Goal: Task Accomplishment & Management: Use online tool/utility

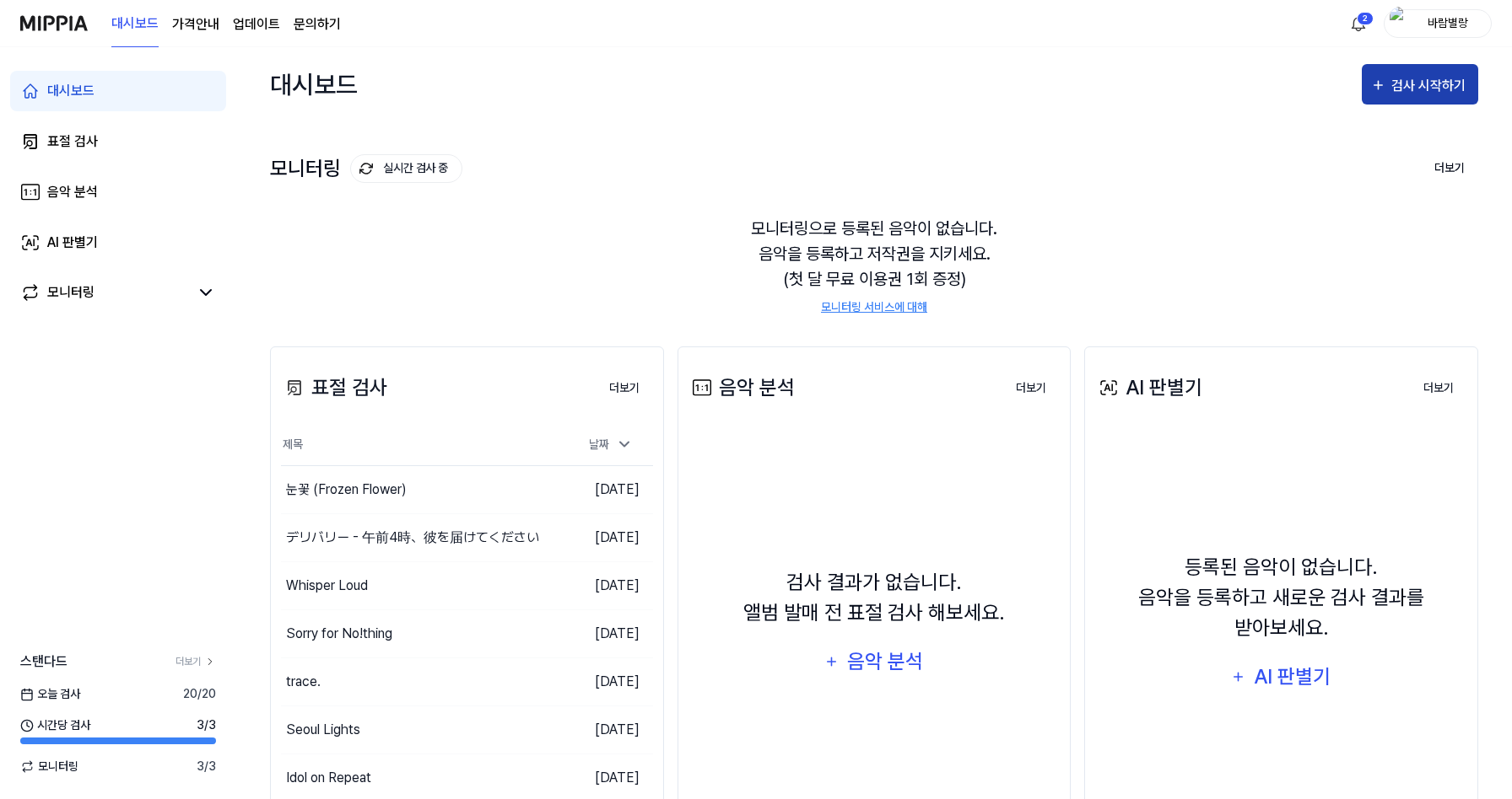
click at [1407, 87] on div "검사 시작하기" at bounding box center [1431, 86] width 79 height 22
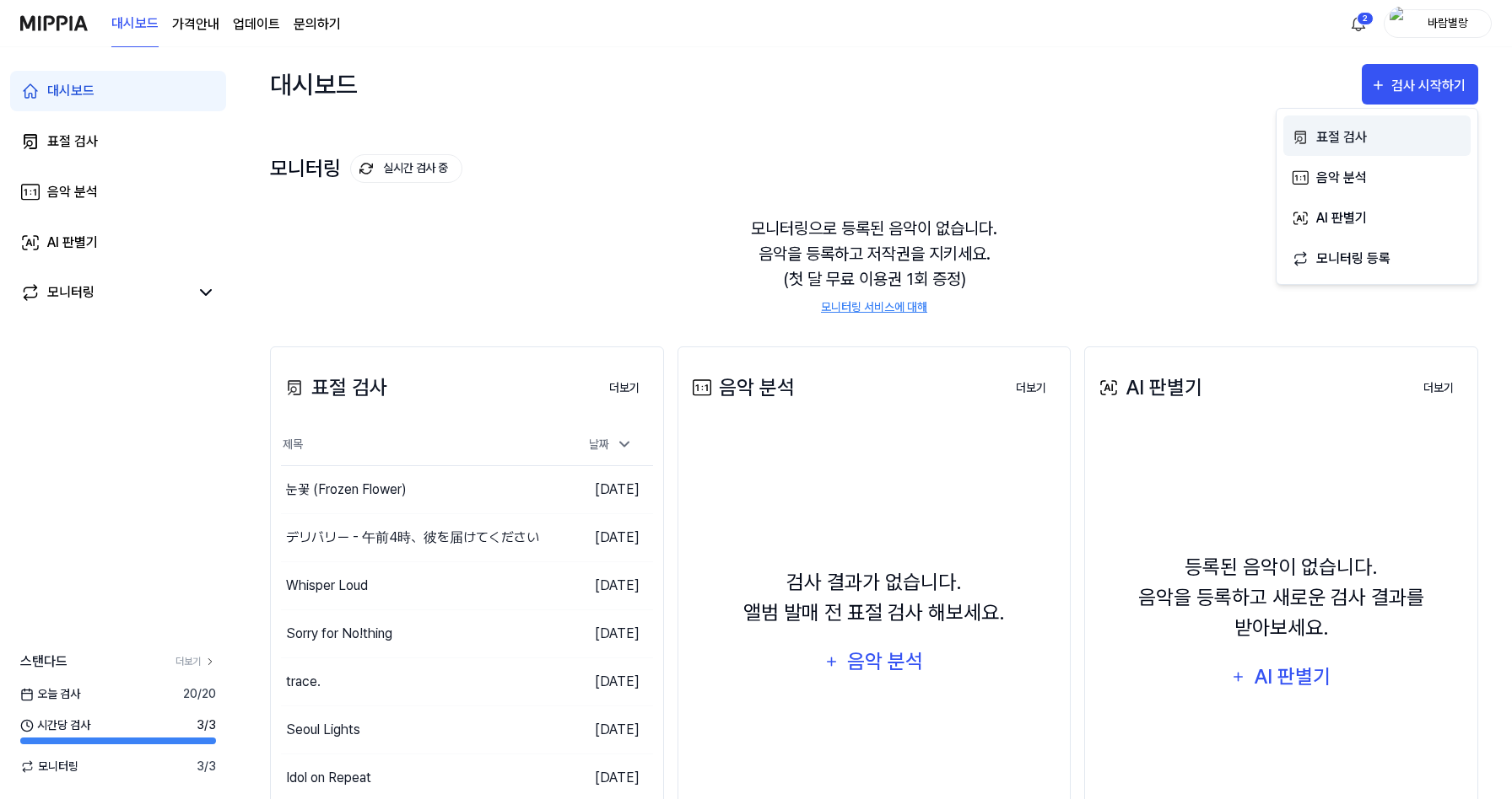
click at [1365, 139] on div "표절 검사" at bounding box center [1390, 137] width 147 height 22
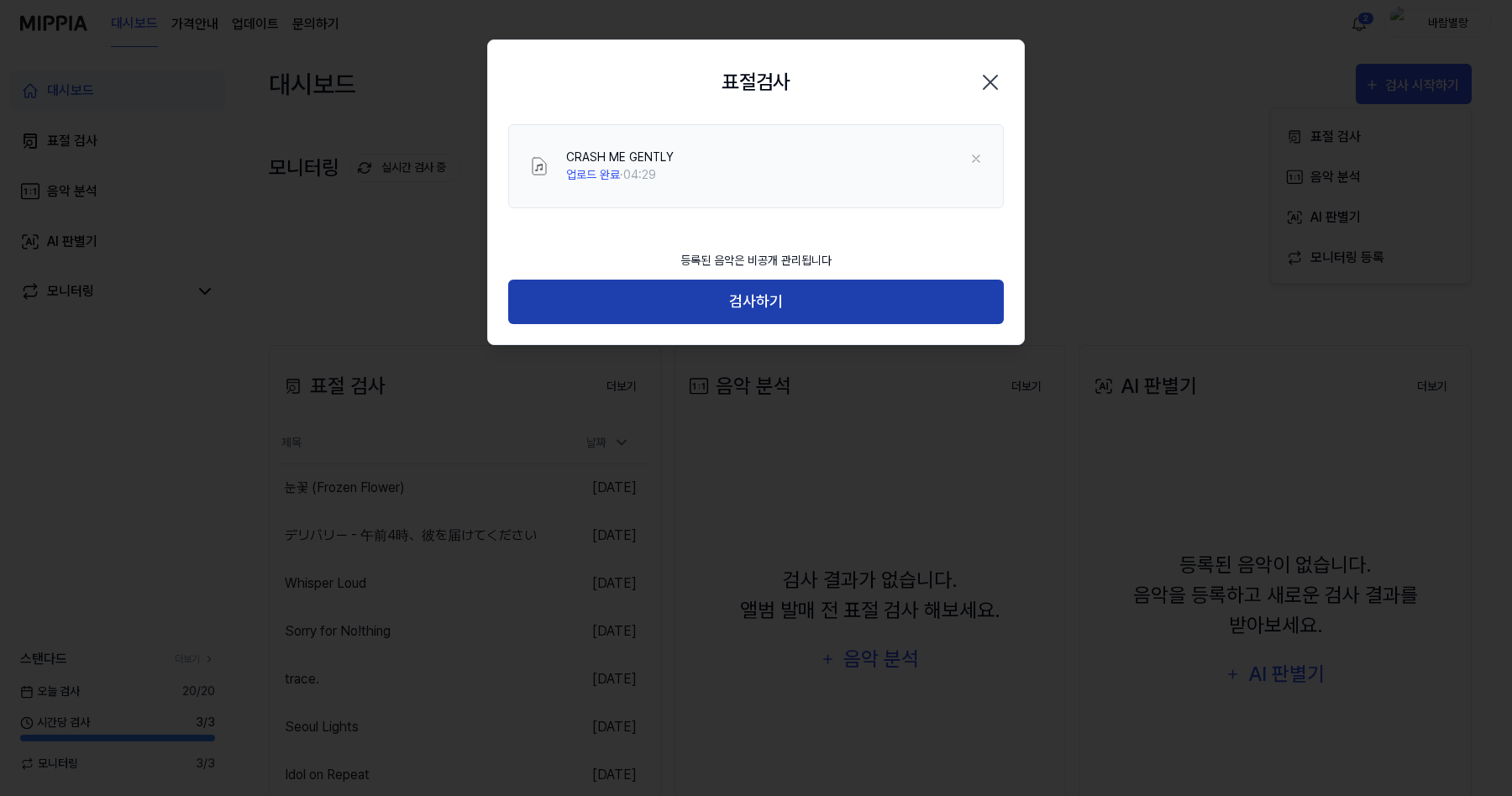
click at [770, 303] on button "검사하기" at bounding box center [756, 302] width 495 height 44
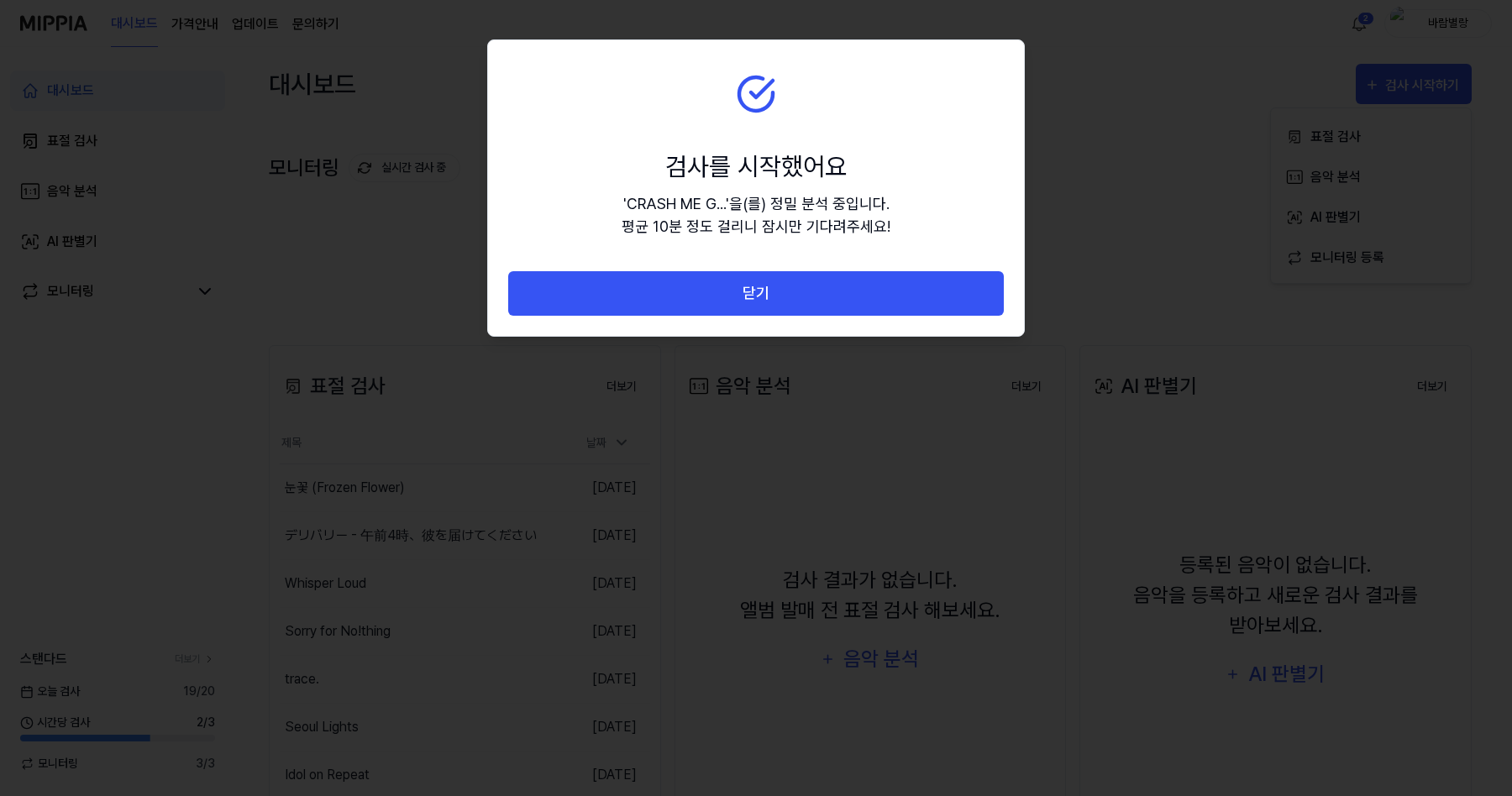
click at [770, 303] on button "닫기" at bounding box center [756, 293] width 495 height 44
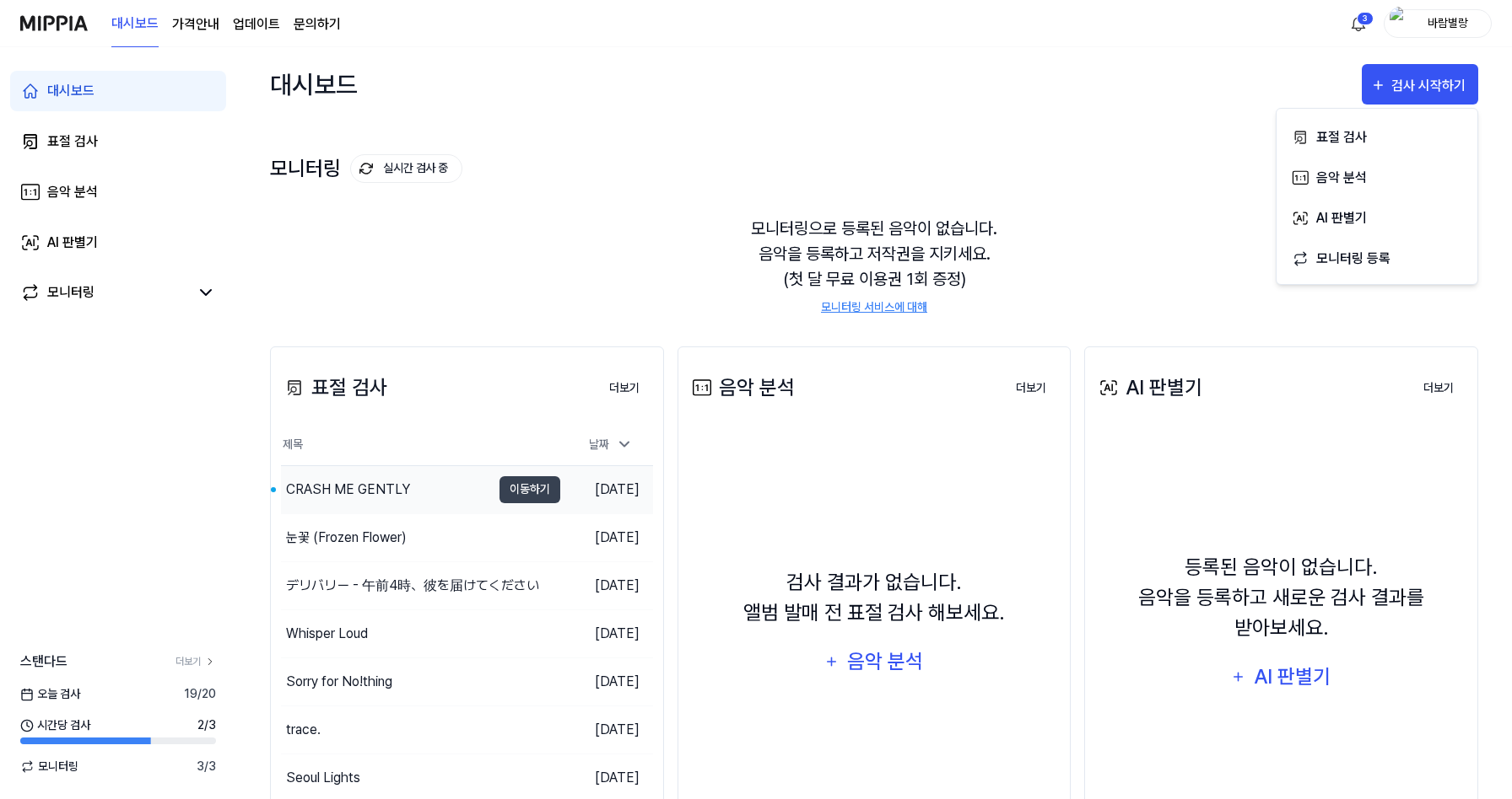
click at [389, 486] on div "CRASH ME GENTLY" at bounding box center [348, 489] width 124 height 21
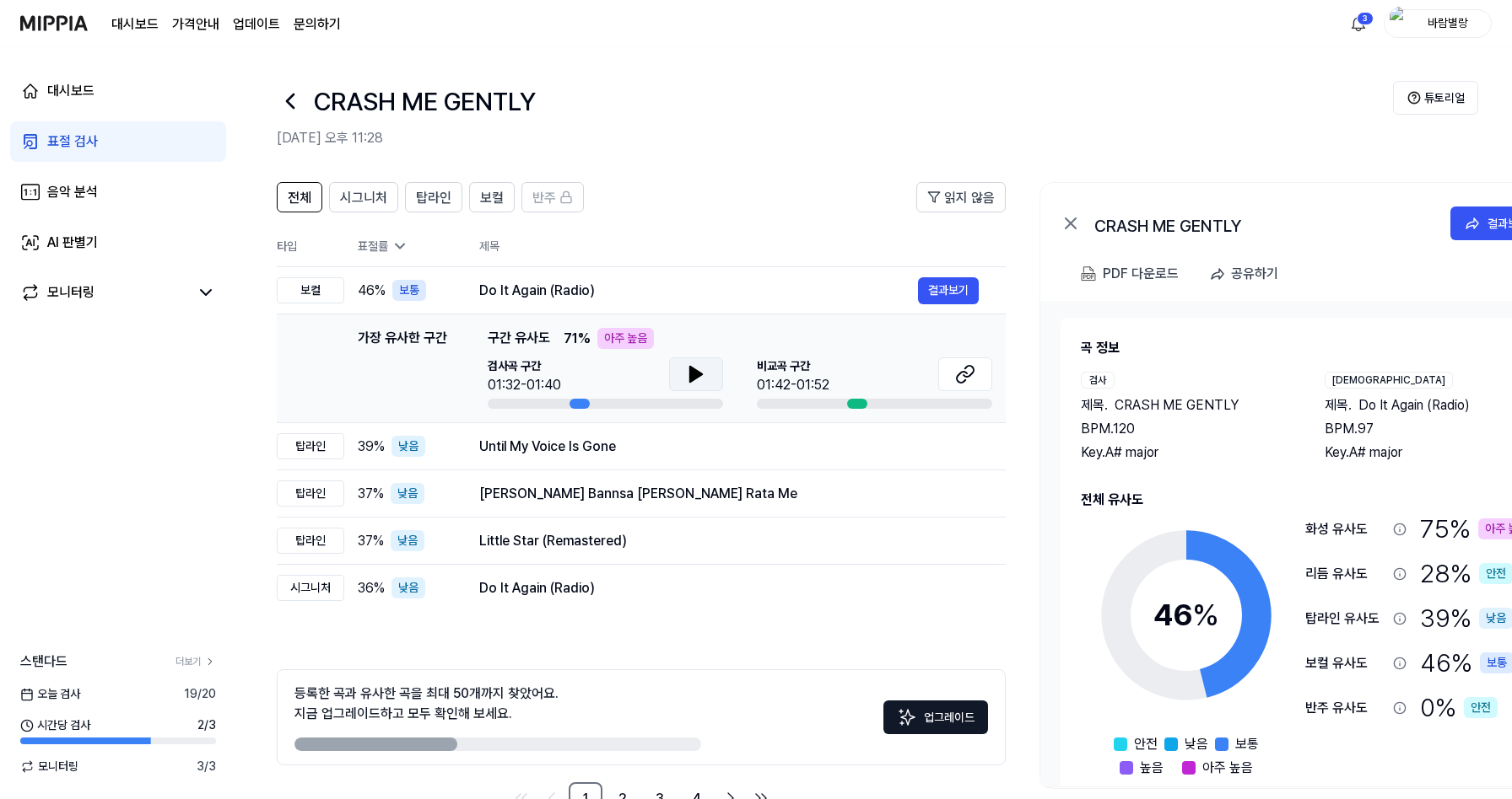
click at [683, 368] on button at bounding box center [696, 374] width 54 height 34
click at [967, 375] on icon at bounding box center [965, 374] width 21 height 21
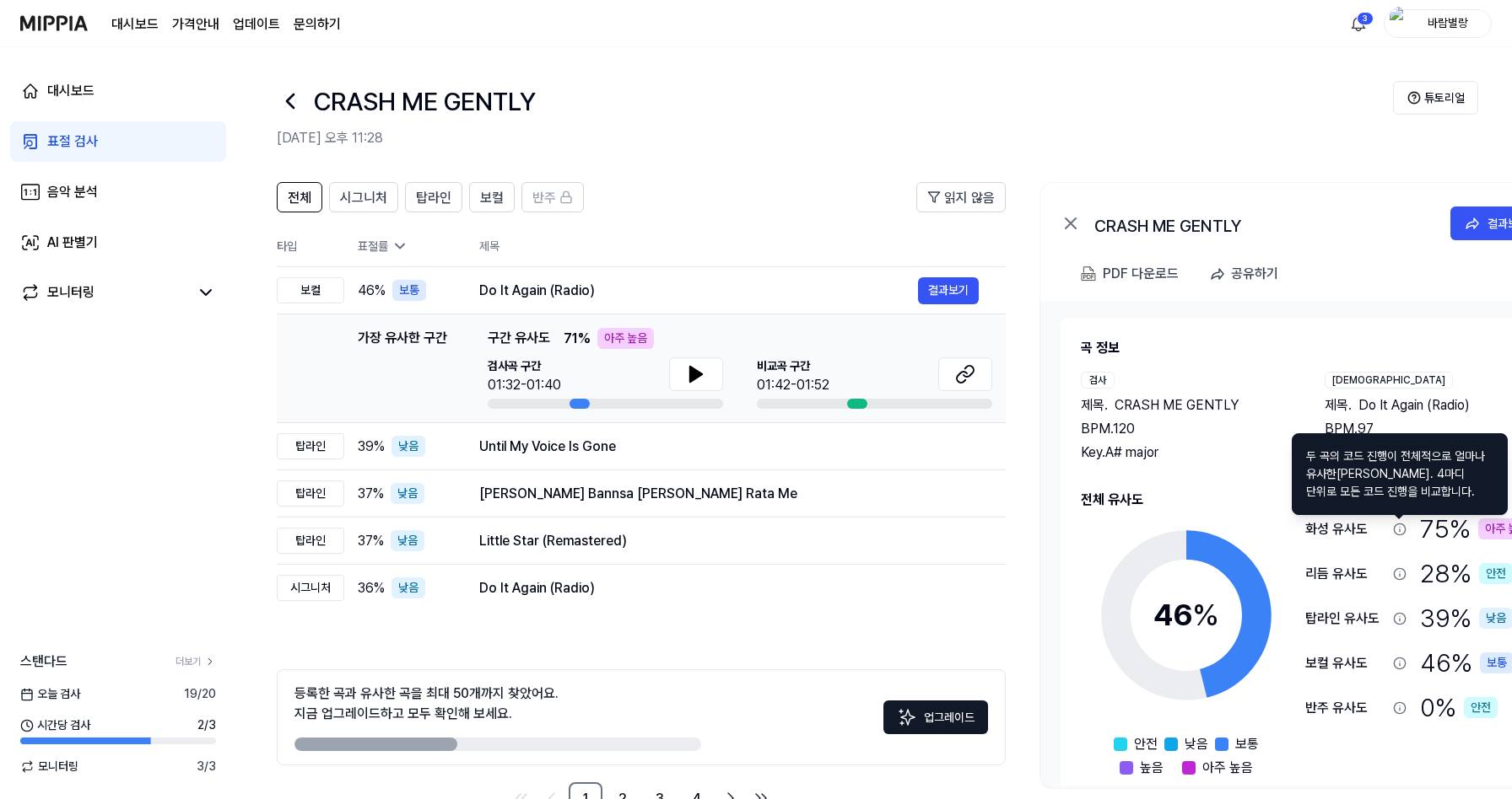
click at [1478, 528] on div "아주 높음" at bounding box center [1506, 529] width 56 height 21
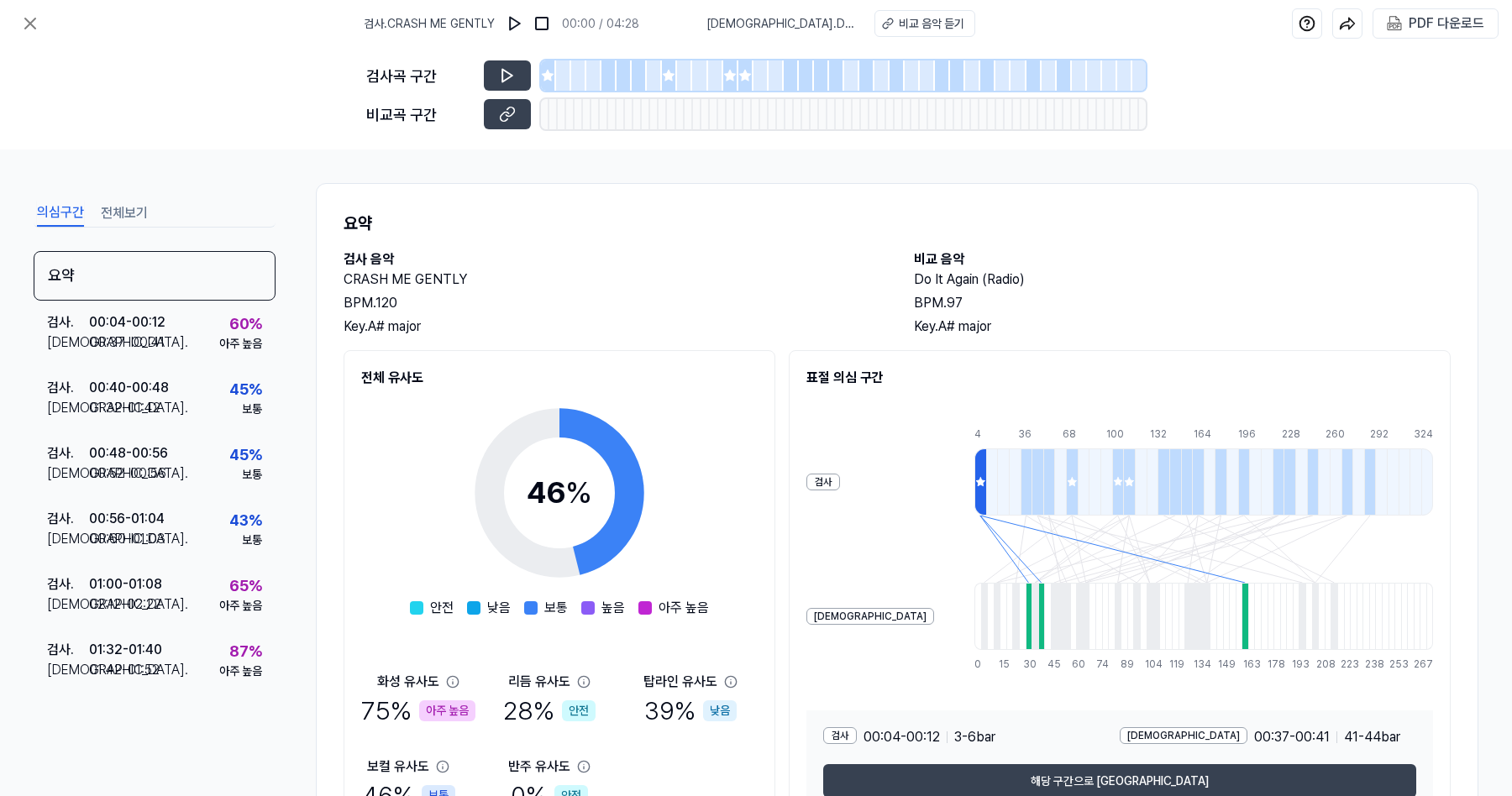
scroll to position [77, 0]
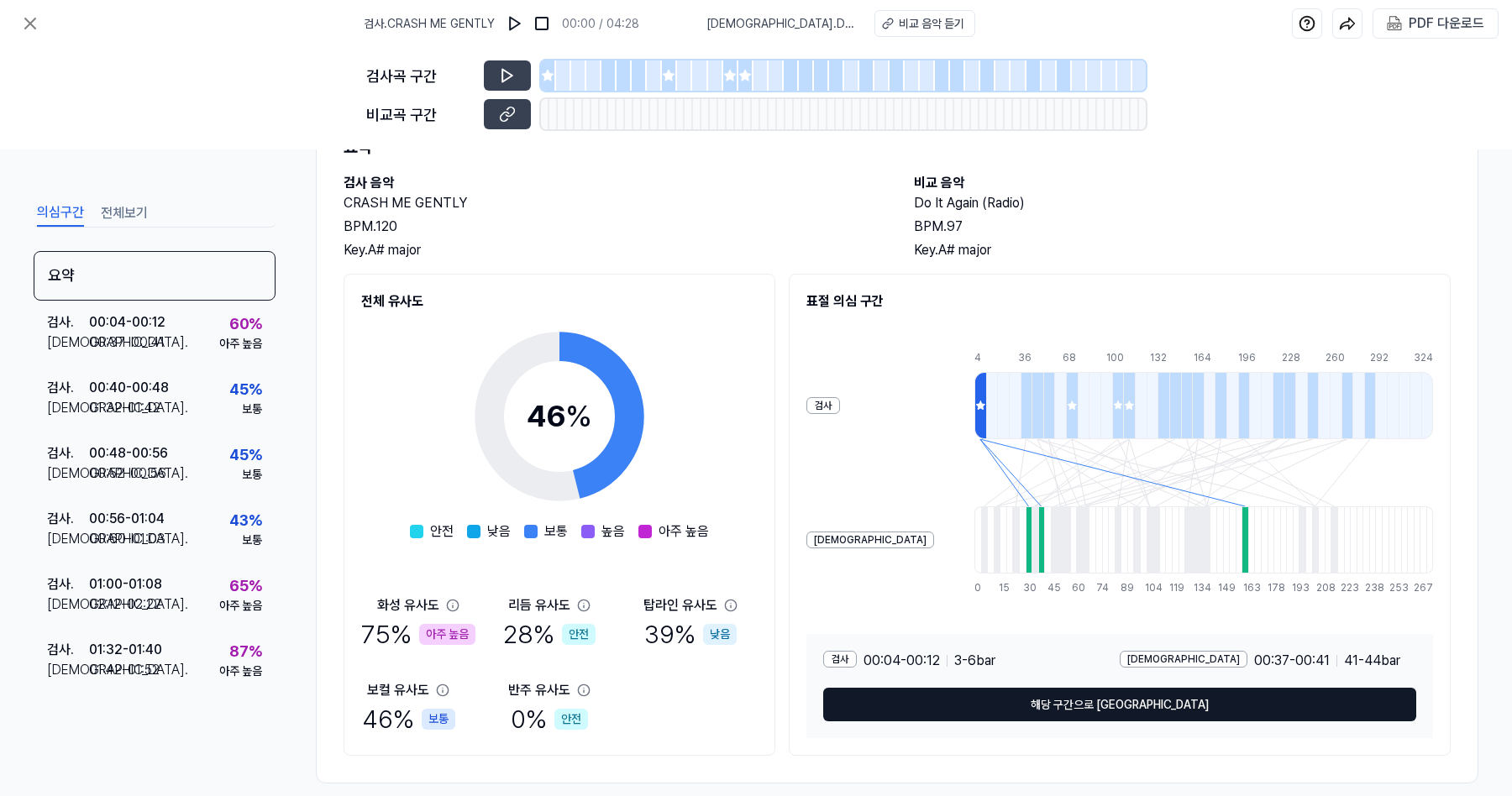
click at [1101, 701] on button "해당 구간으로 [GEOGRAPHIC_DATA]" at bounding box center [1120, 705] width 593 height 33
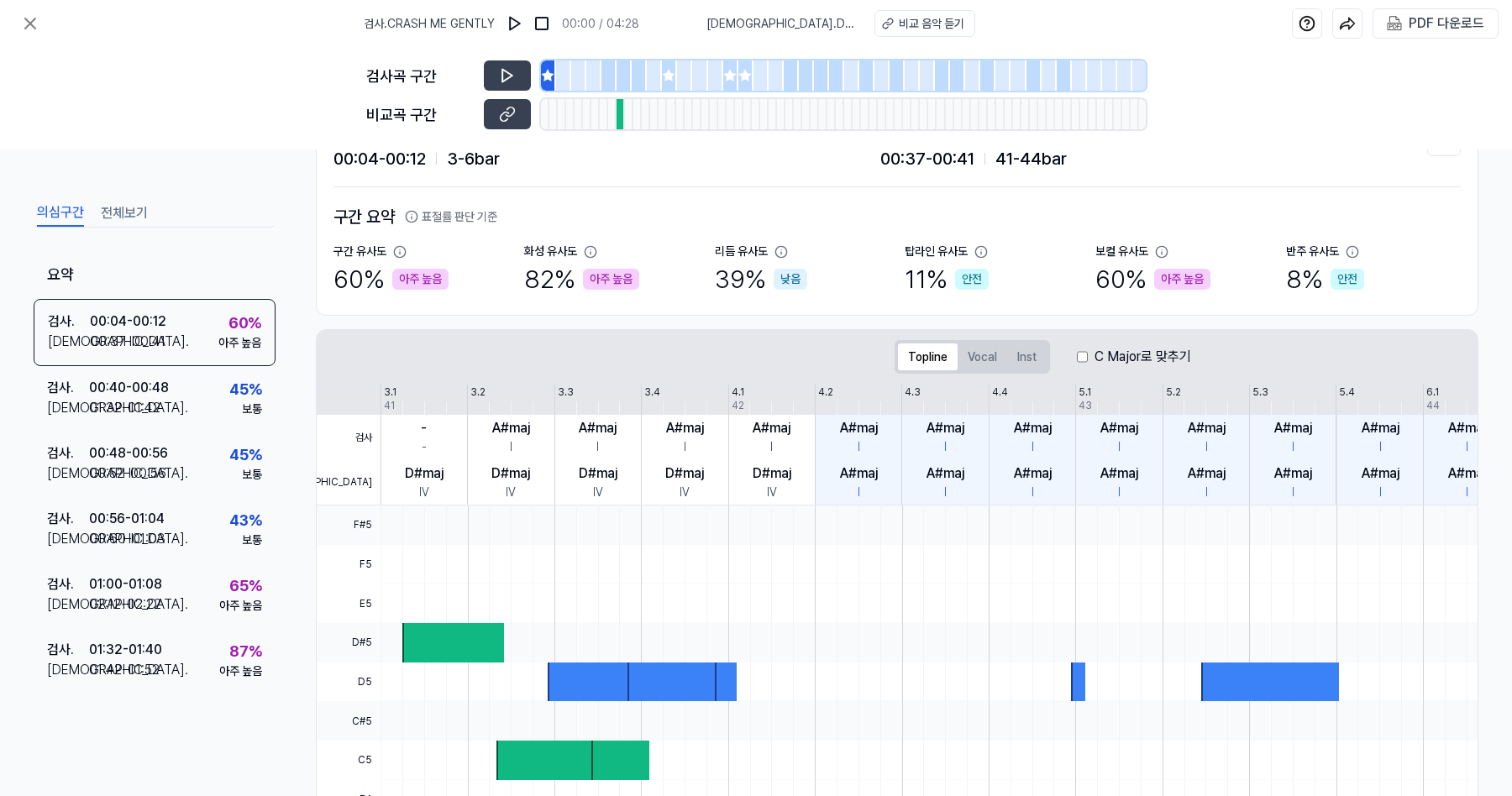
scroll to position [291, 0]
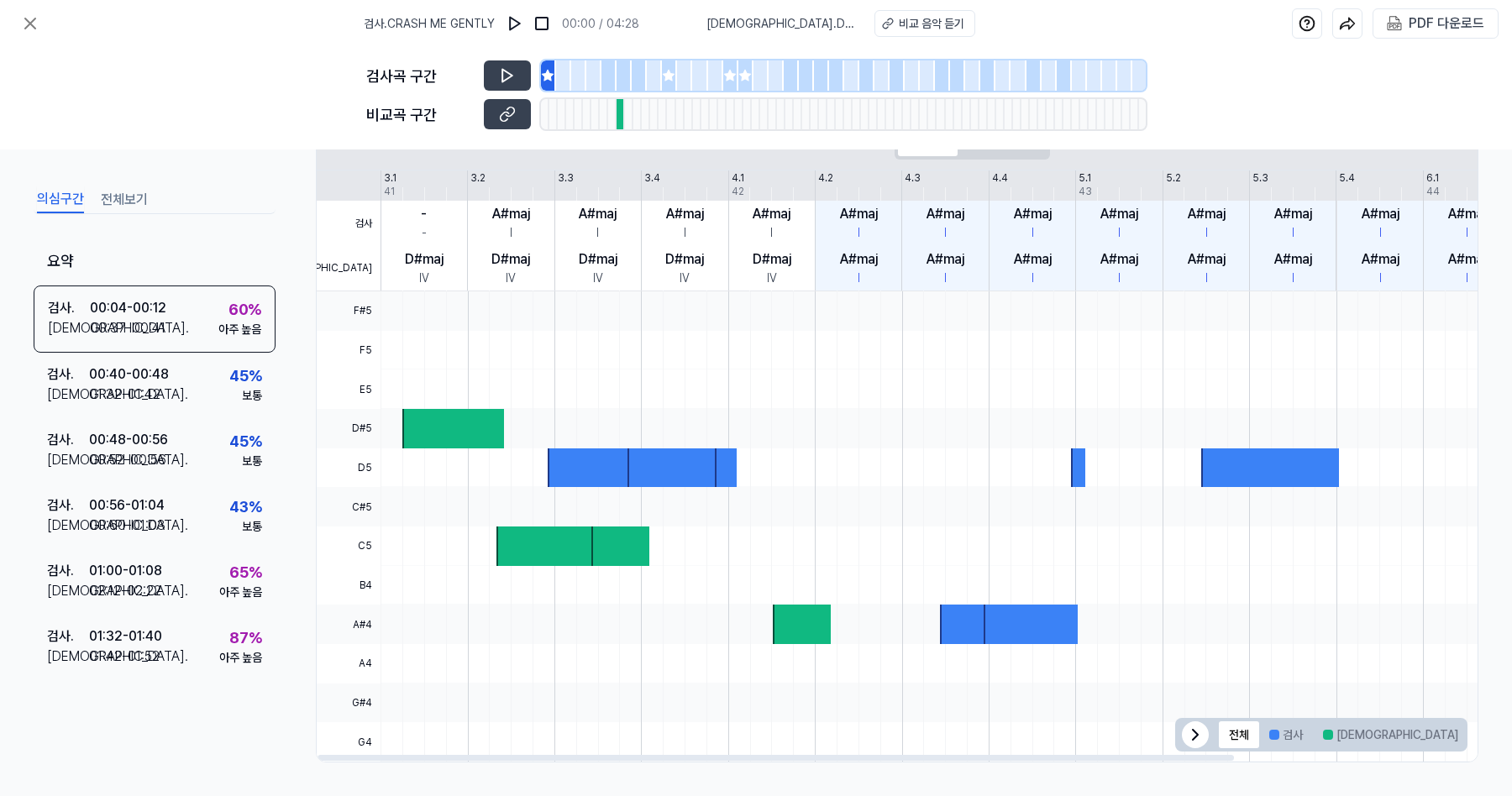
click at [1468, 727] on button "겹치는 부분" at bounding box center [1511, 734] width 86 height 27
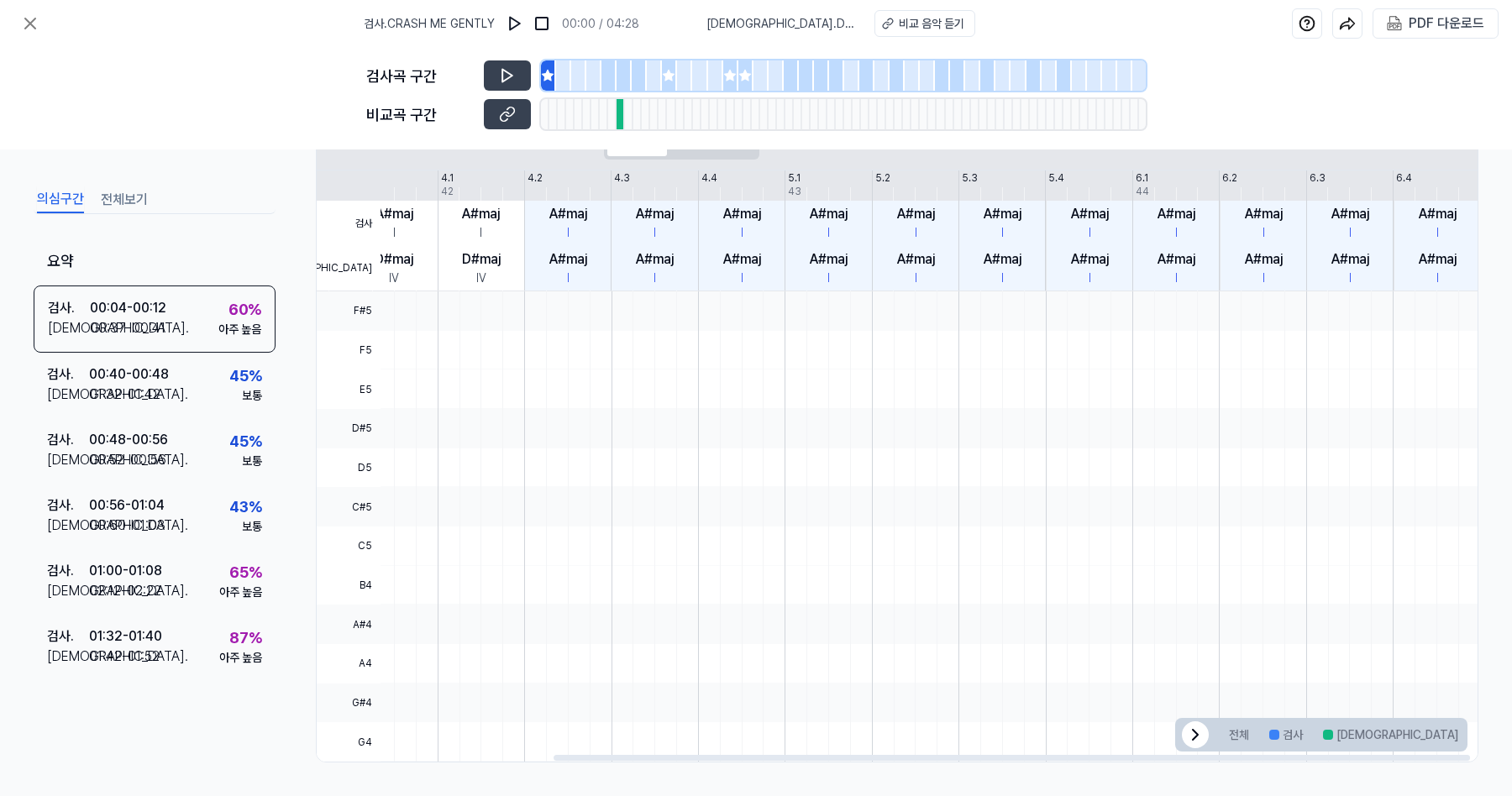
scroll to position [0, 0]
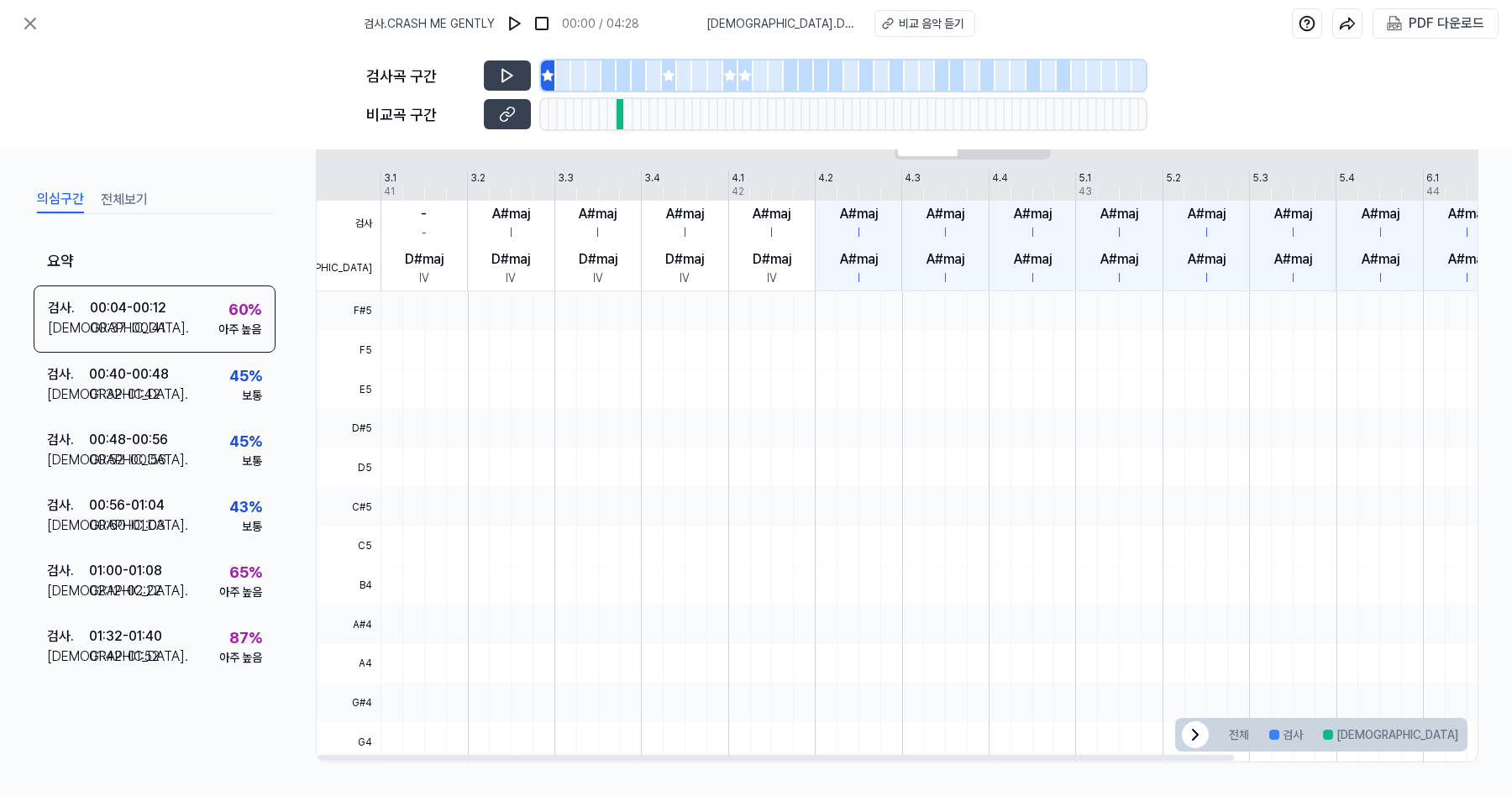
drag, startPoint x: 1136, startPoint y: 542, endPoint x: 1386, endPoint y: 525, distance: 250.6
click at [1386, 292] on div at bounding box center [1074, 292] width 1387 height 0
click at [1248, 730] on button "전체" at bounding box center [1238, 734] width 40 height 27
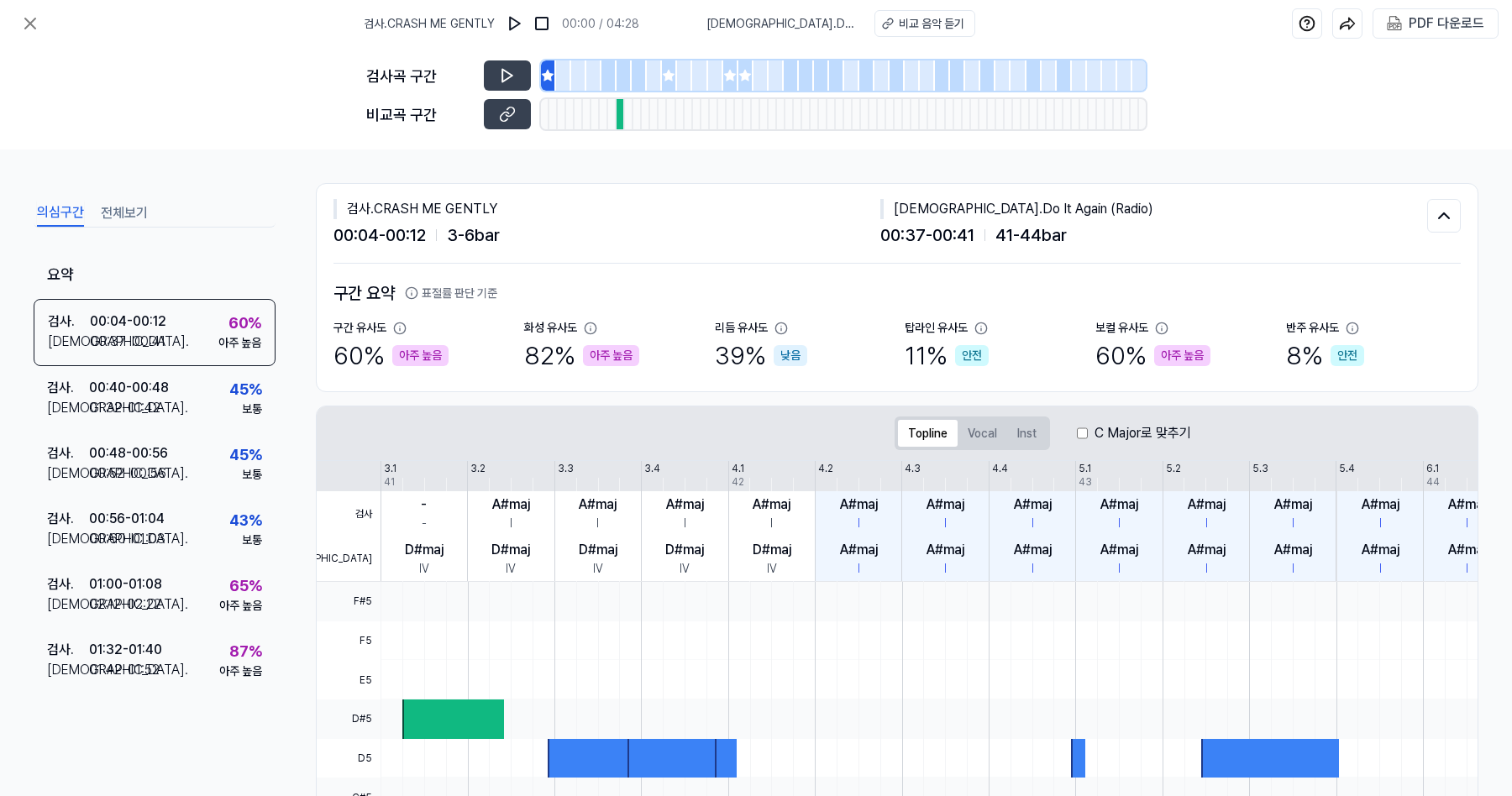
click at [555, 350] on div "82 % 아주 높음" at bounding box center [581, 356] width 115 height 37
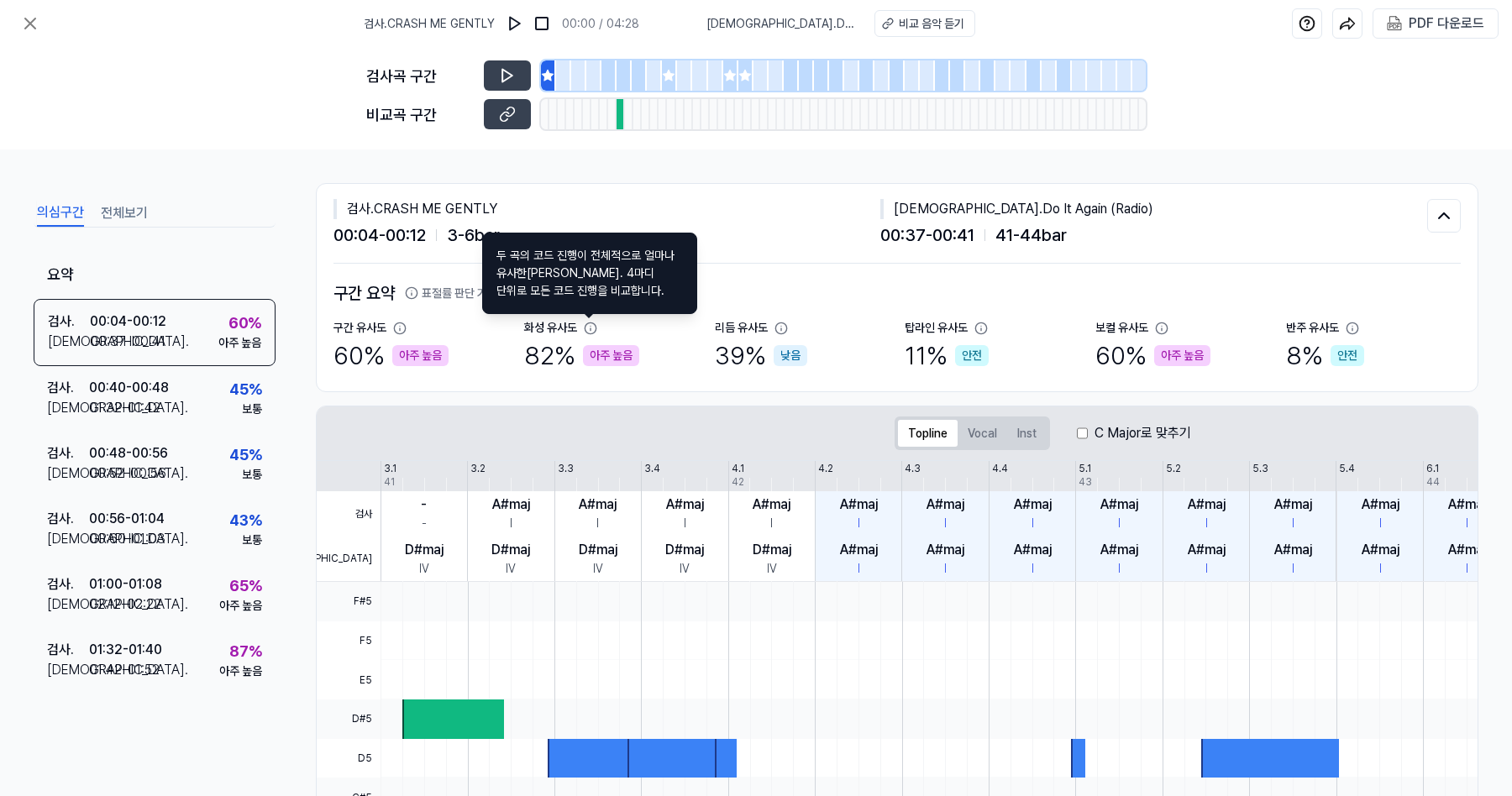
click at [588, 326] on icon at bounding box center [590, 328] width 14 height 14
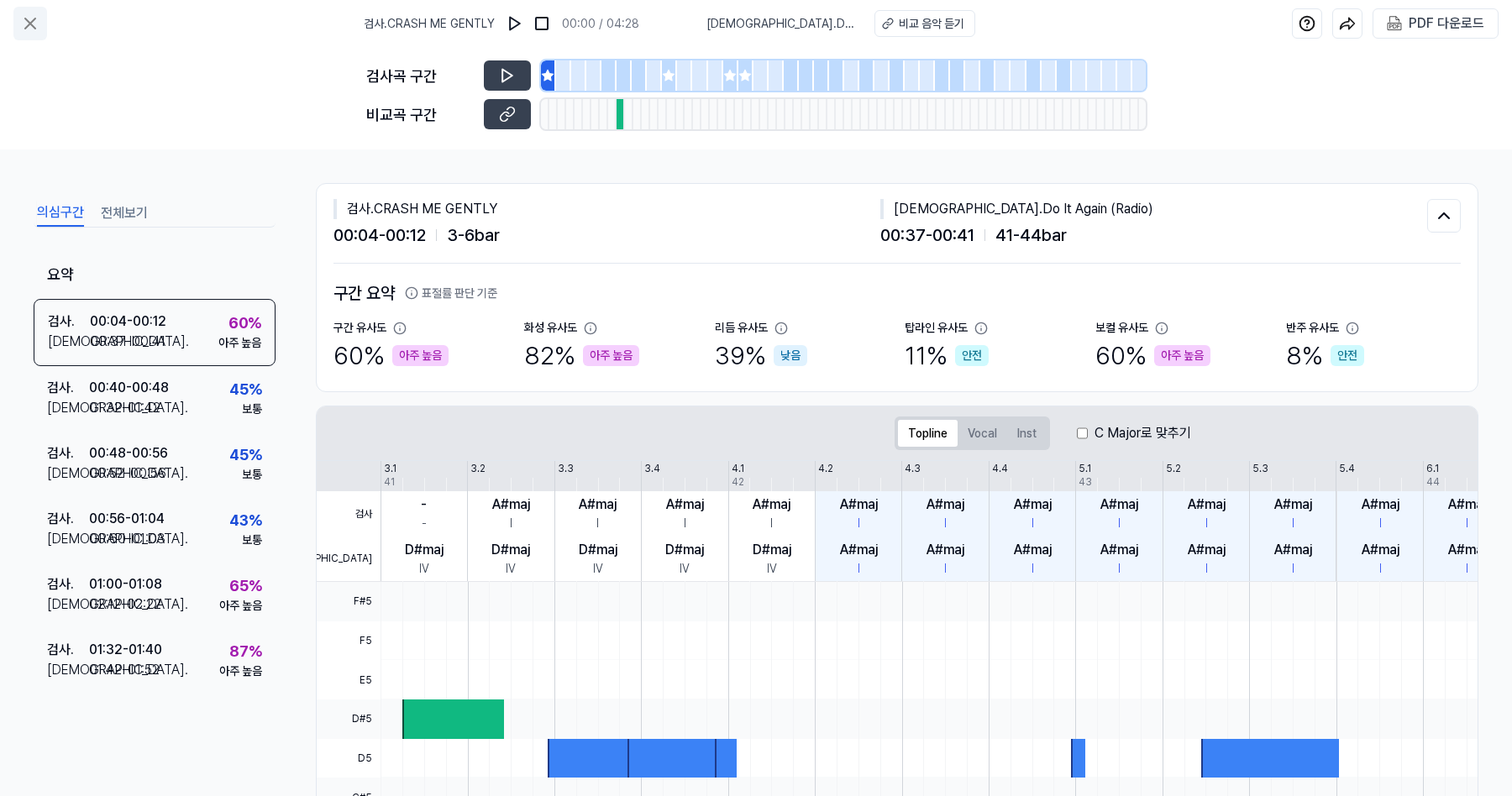
click at [25, 17] on icon at bounding box center [30, 24] width 21 height 21
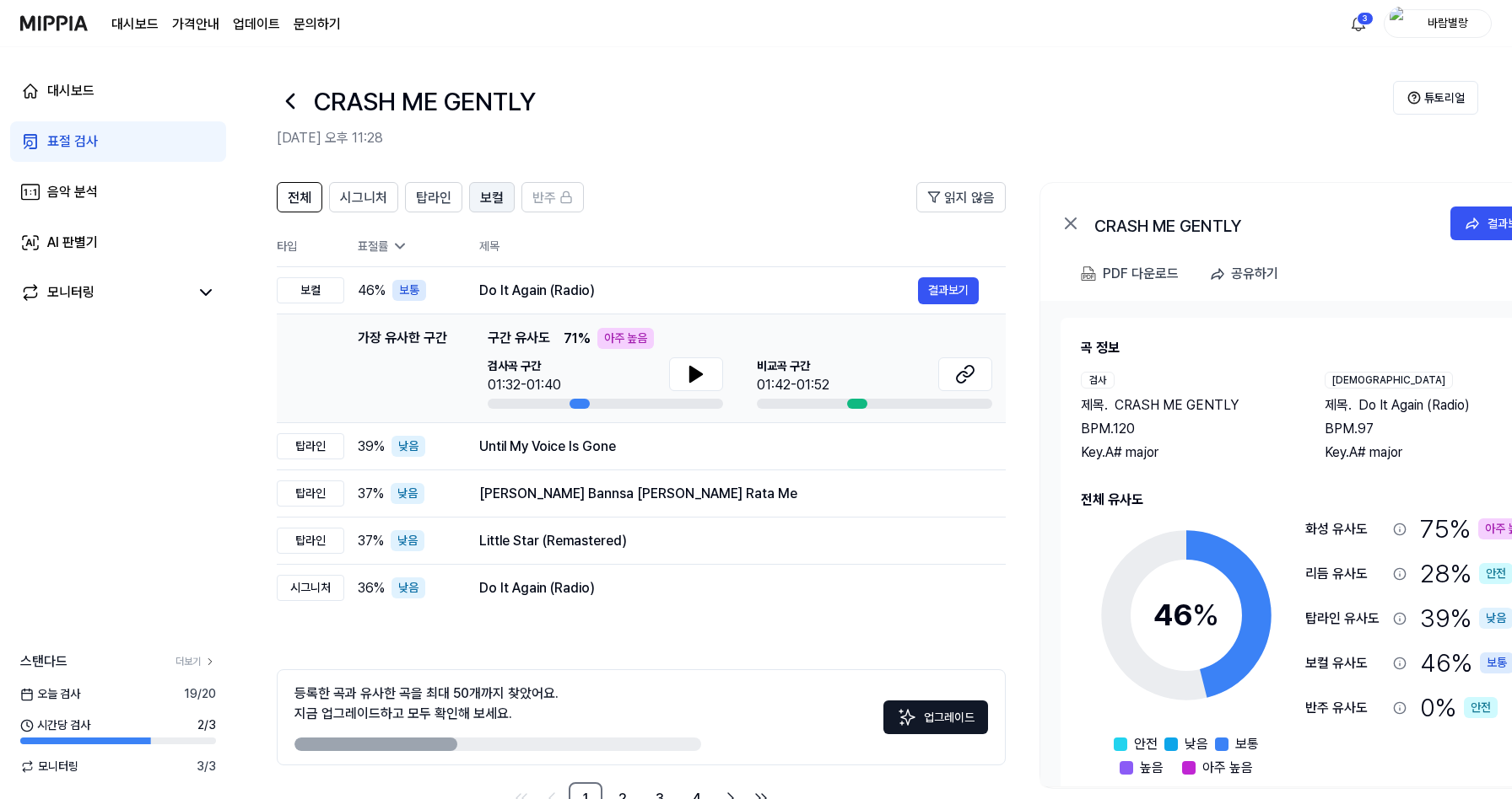
click at [496, 203] on span "보컬" at bounding box center [491, 198] width 24 height 21
click at [455, 204] on button "탑라인" at bounding box center [433, 197] width 57 height 31
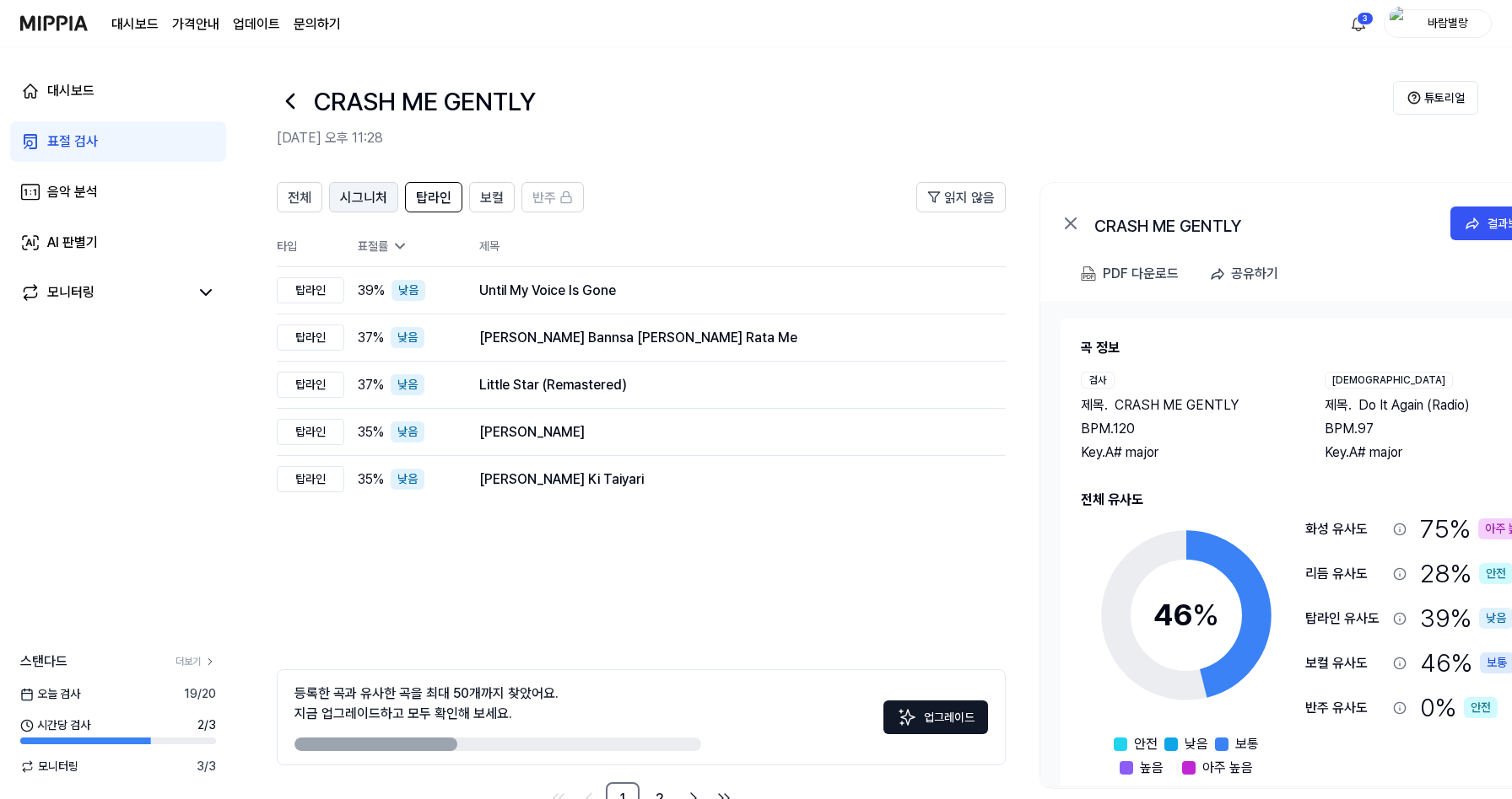
click at [380, 198] on span "시그니처" at bounding box center [364, 198] width 47 height 21
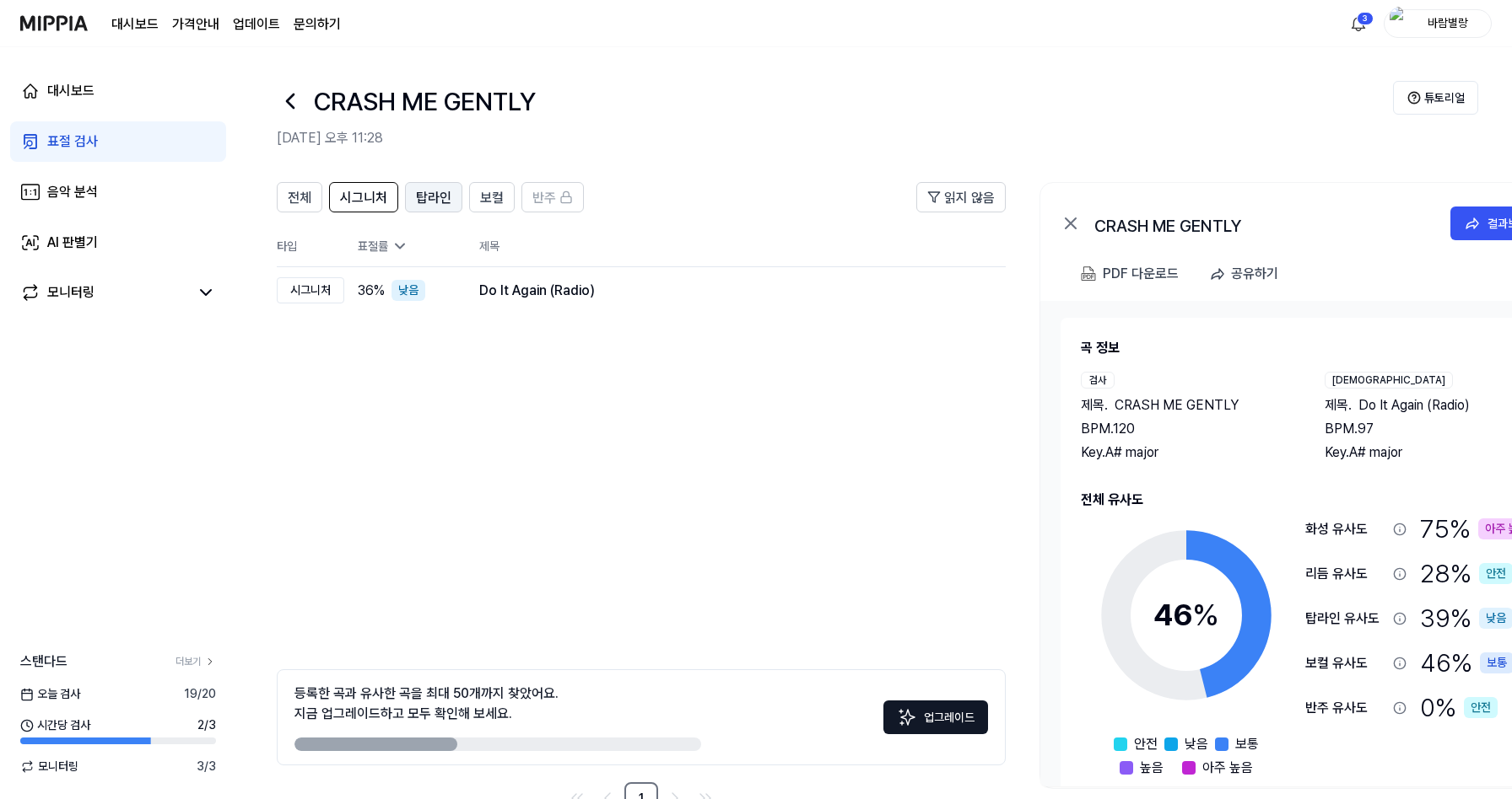
click at [434, 196] on span "탑라인" at bounding box center [433, 198] width 36 height 21
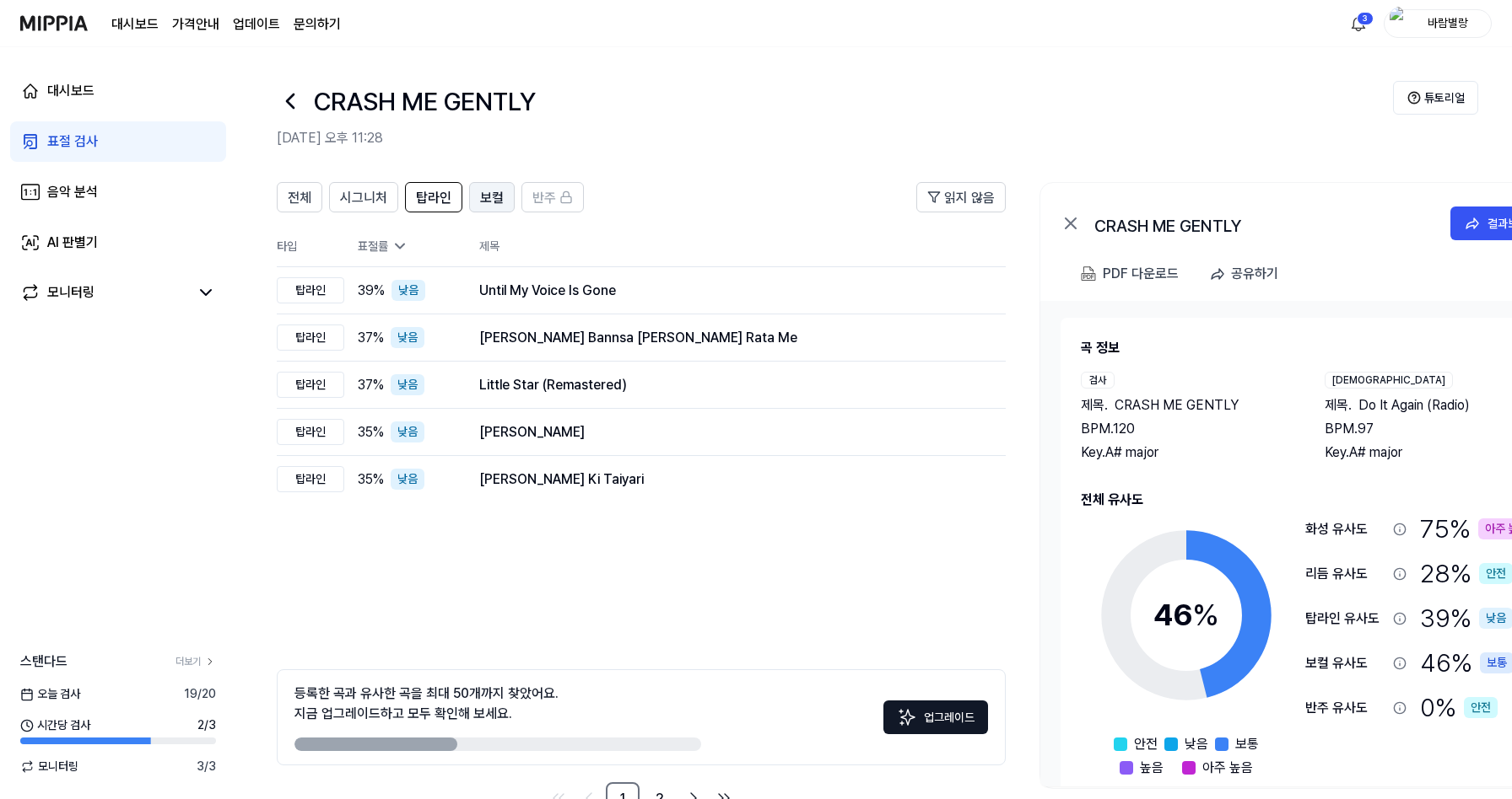
click at [480, 197] on span "보컬" at bounding box center [491, 198] width 24 height 21
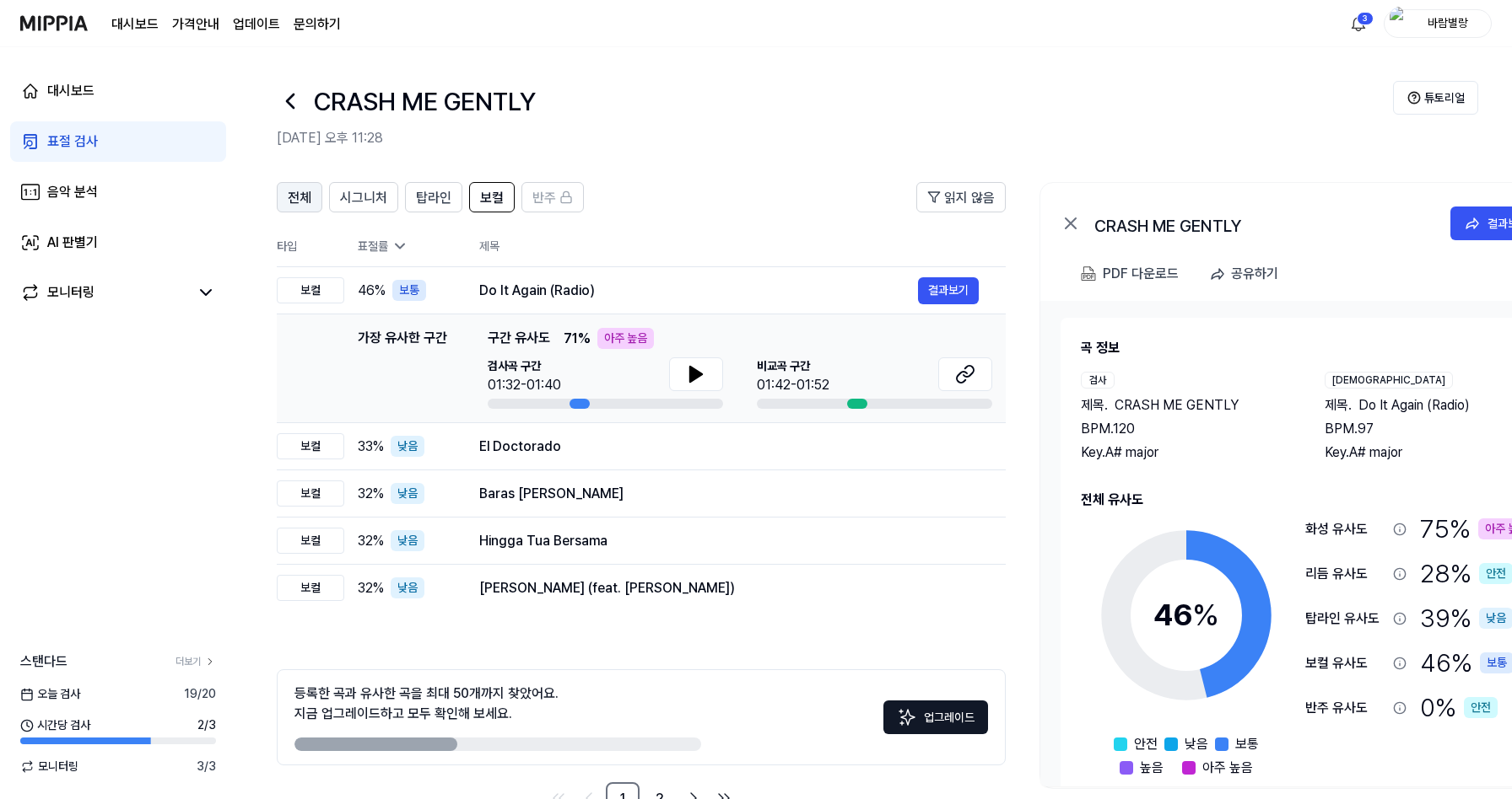
click at [300, 193] on span "전체" at bounding box center [300, 198] width 24 height 21
click at [67, 31] on img at bounding box center [54, 23] width 67 height 46
